Goal: Information Seeking & Learning: Learn about a topic

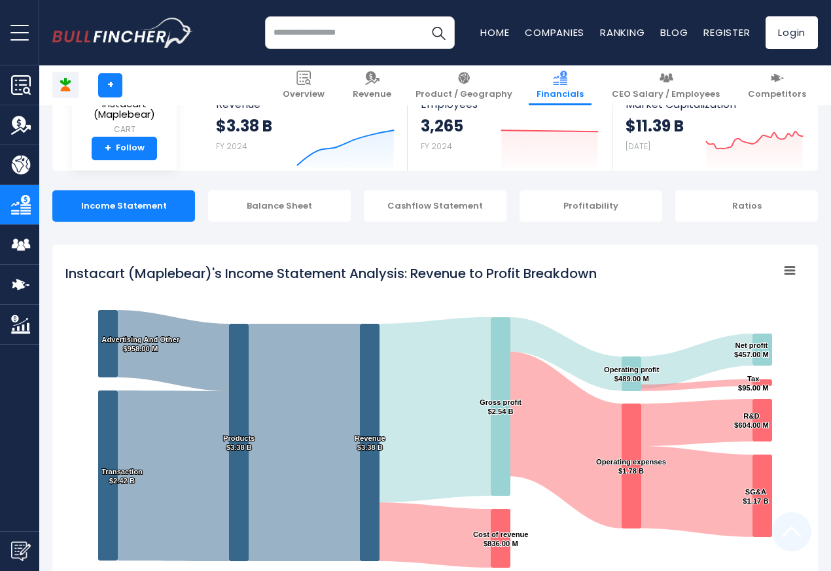
scroll to position [708, 0]
